Goal: Use online tool/utility: Utilize a website feature to perform a specific function

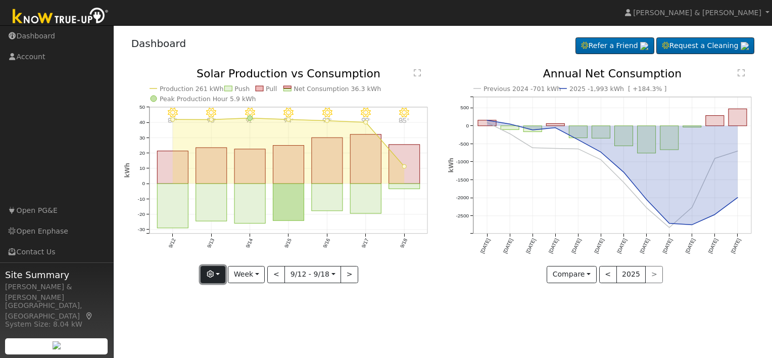
click at [222, 275] on button "button" at bounding box center [213, 274] width 25 height 17
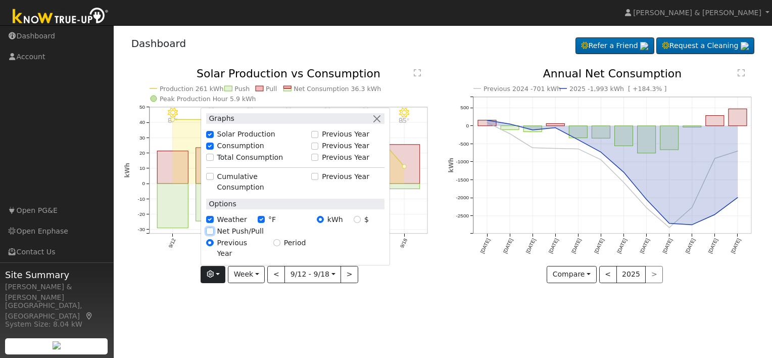
click at [212, 235] on input "Net Push/Pull" at bounding box center [209, 230] width 7 height 7
checkbox input "true"
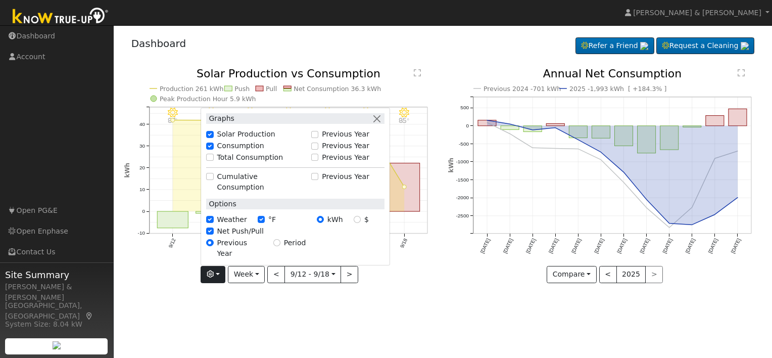
click at [326, 307] on div "User Profile First name Last name Email Email Notifications No Emails No Emails…" at bounding box center [443, 191] width 659 height 333
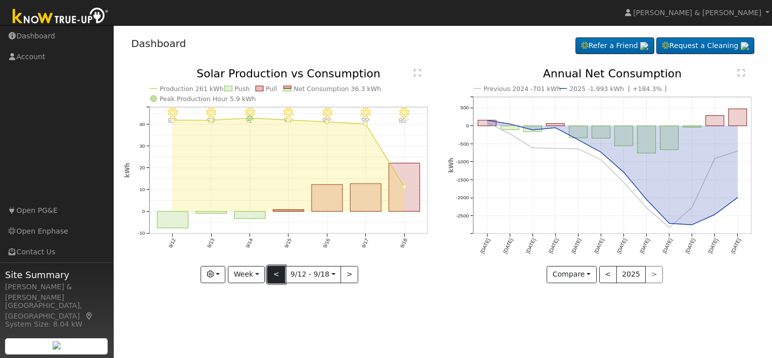
click at [279, 276] on button "<" at bounding box center [276, 274] width 18 height 17
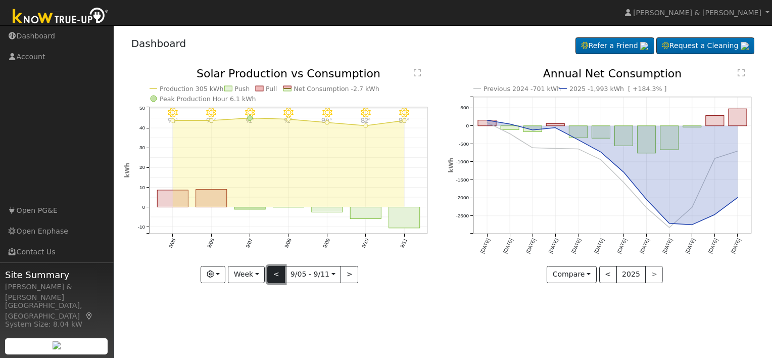
click at [279, 276] on button "<" at bounding box center [276, 274] width 18 height 17
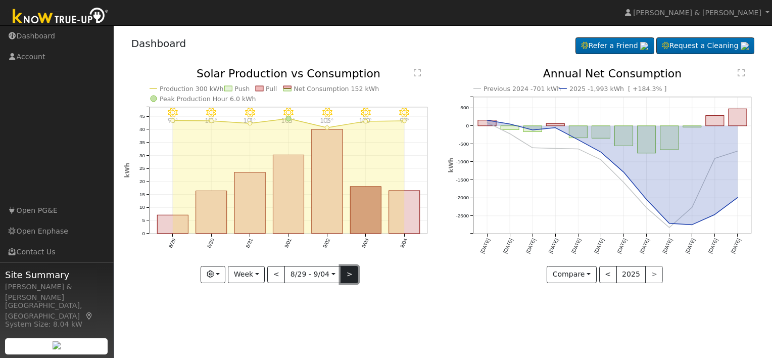
click at [344, 272] on button ">" at bounding box center [350, 274] width 18 height 17
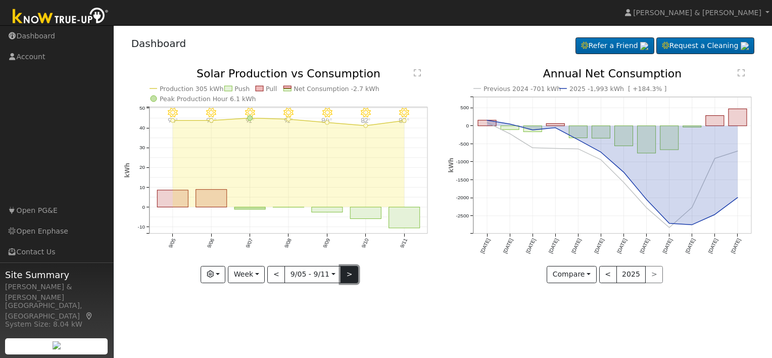
click at [344, 272] on button ">" at bounding box center [350, 274] width 18 height 17
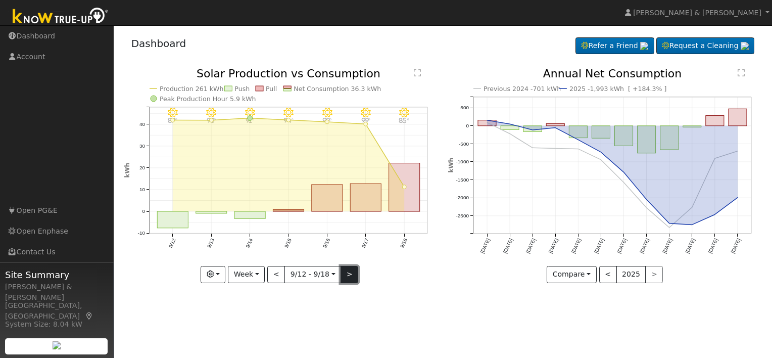
click at [344, 272] on button ">" at bounding box center [350, 274] width 18 height 17
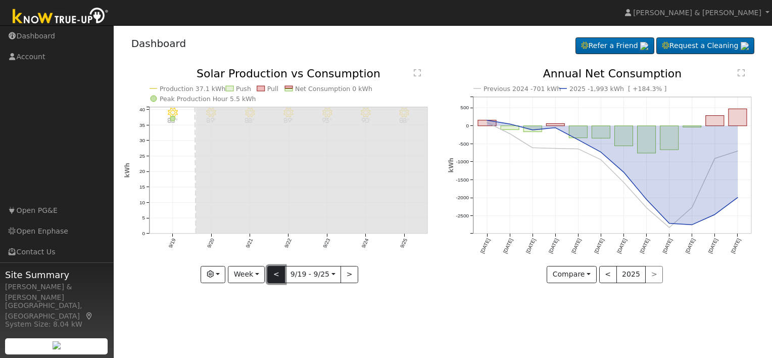
click at [274, 276] on button "<" at bounding box center [276, 274] width 18 height 17
type input "[DATE]"
